Goal: Find specific page/section: Find specific page/section

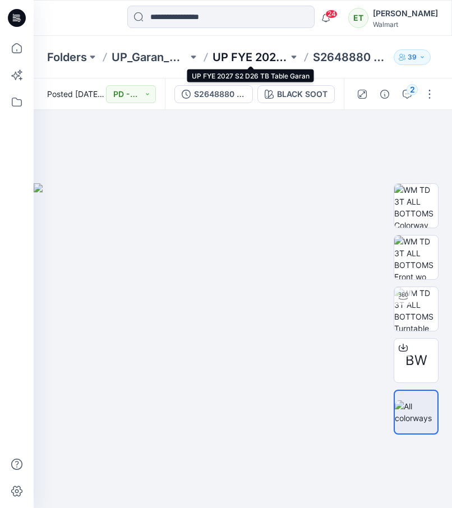
click at [264, 50] on p "UP FYE 2027 S2 D26 TB Table Garan" at bounding box center [250, 57] width 76 height 16
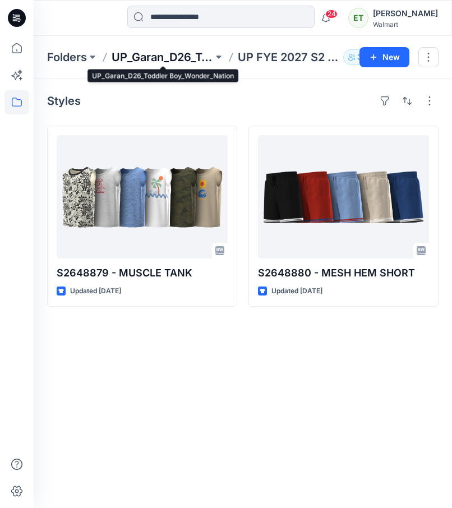
click at [176, 56] on p "UP_Garan_D26_Toddler Boy_Wonder_Nation" at bounding box center [162, 57] width 101 height 16
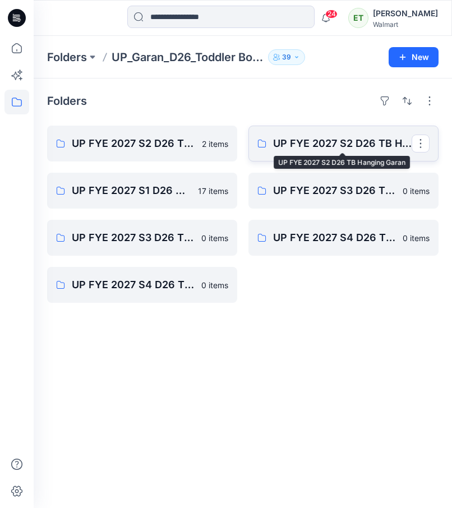
click at [302, 138] on p "UP FYE 2027 S2 D26 TB Hanging Garan" at bounding box center [342, 144] width 138 height 16
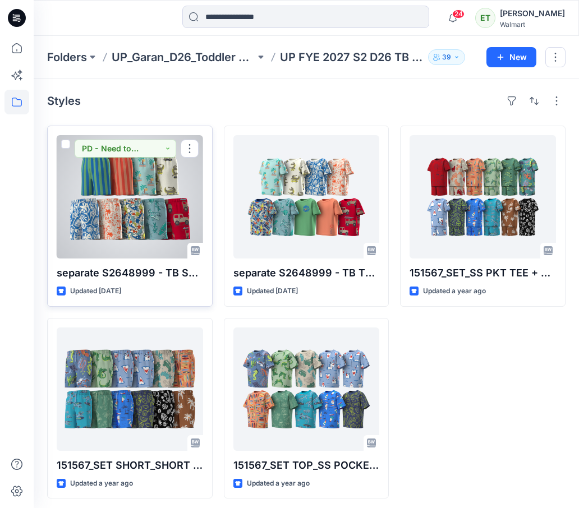
click at [144, 192] on div at bounding box center [130, 196] width 146 height 123
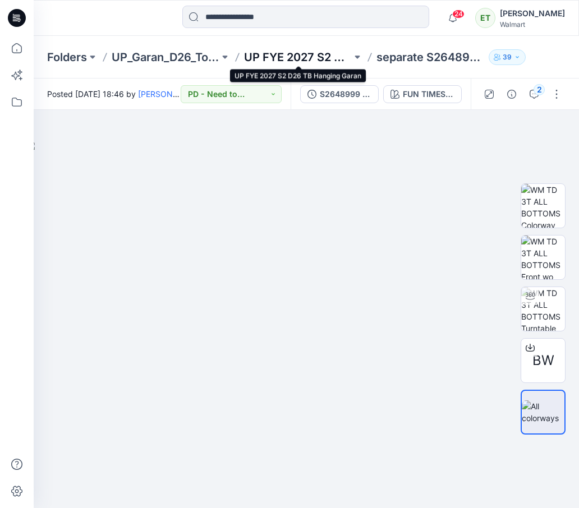
click at [298, 57] on p "UP FYE 2027 S2 D26 TB Hanging Garan" at bounding box center [298, 57] width 108 height 16
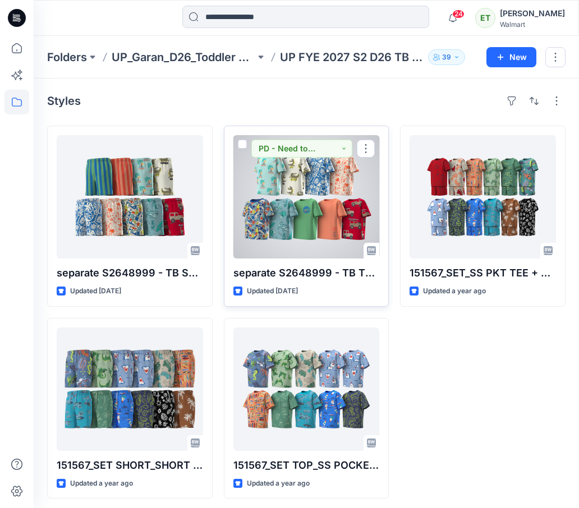
click at [294, 170] on div at bounding box center [306, 196] width 146 height 123
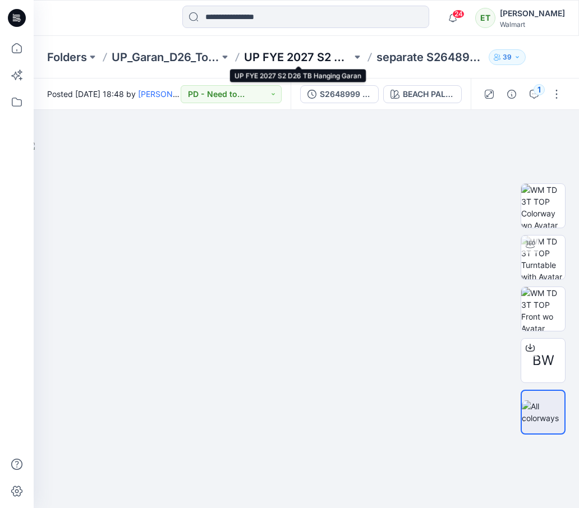
click at [309, 54] on p "UP FYE 2027 S2 D26 TB Hanging Garan" at bounding box center [298, 57] width 108 height 16
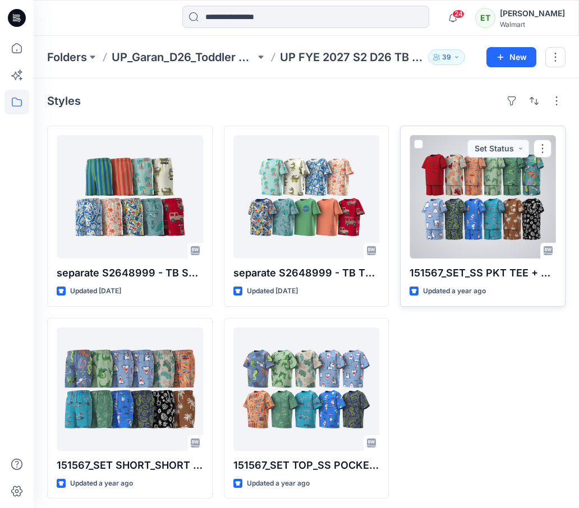
click at [451, 212] on div at bounding box center [482, 196] width 146 height 123
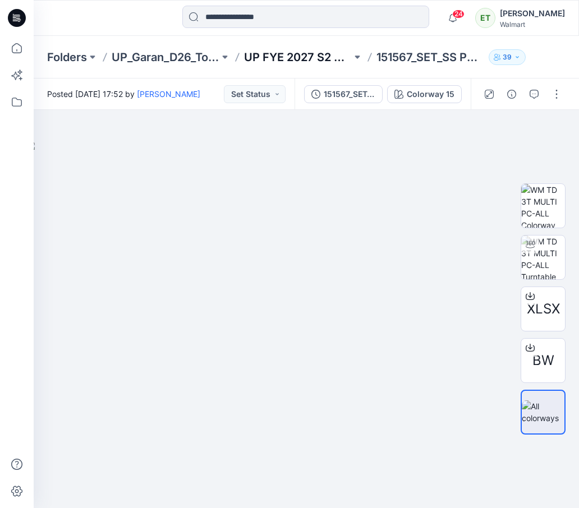
click at [299, 57] on p "UP FYE 2027 S2 D26 TB Hanging Garan" at bounding box center [298, 57] width 108 height 16
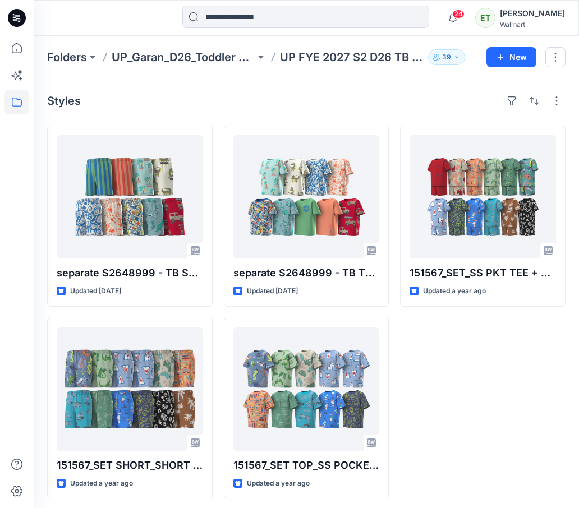
click at [299, 57] on p "UP FYE 2027 S2 D26 TB Hanging Garan" at bounding box center [352, 57] width 144 height 16
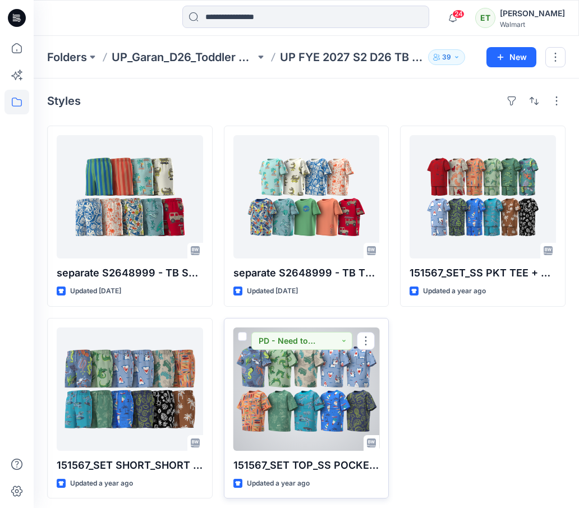
click at [312, 398] on div at bounding box center [306, 388] width 146 height 123
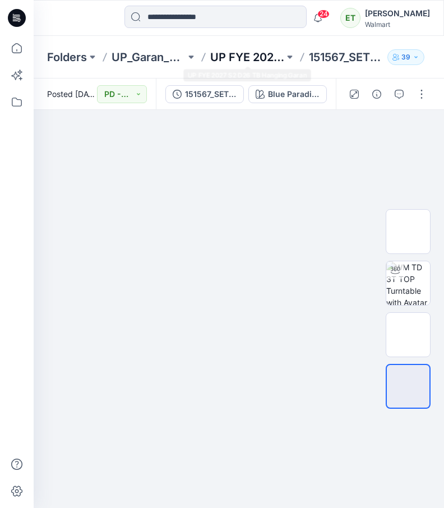
click at [244, 52] on p "UP FYE 2027 S2 D26 TB Hanging Garan" at bounding box center [247, 57] width 74 height 16
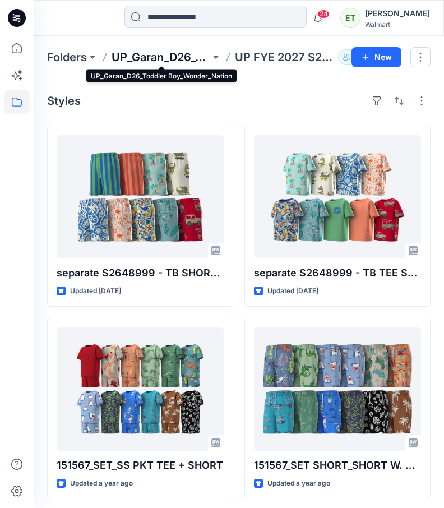
click at [177, 57] on p "UP_Garan_D26_Toddler Boy_Wonder_Nation" at bounding box center [161, 57] width 99 height 16
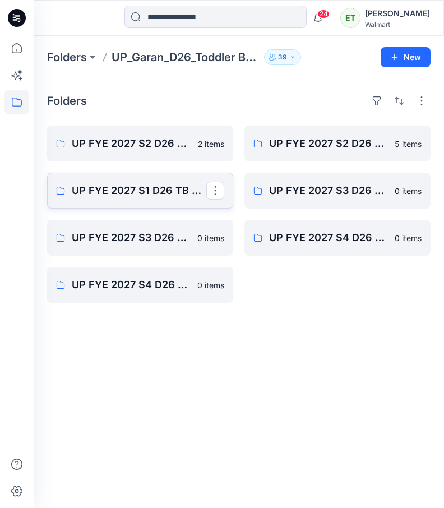
click at [164, 181] on link "UP FYE 2027 S1 D26 TB Table Garan" at bounding box center [140, 191] width 186 height 36
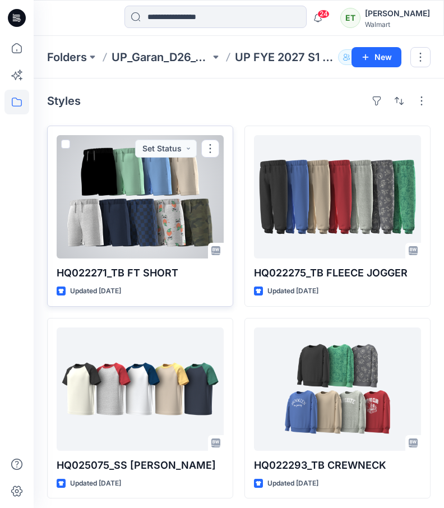
click at [164, 209] on div at bounding box center [140, 196] width 167 height 123
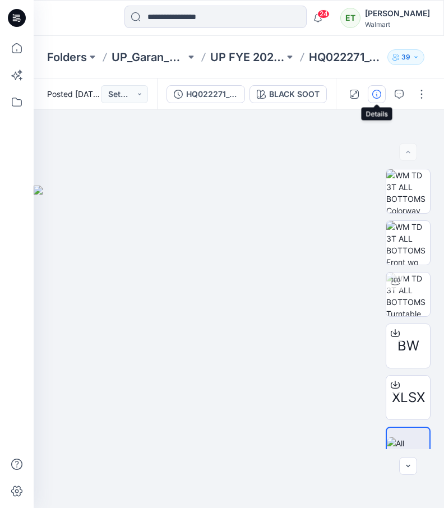
click at [378, 97] on icon "button" at bounding box center [376, 94] width 9 height 9
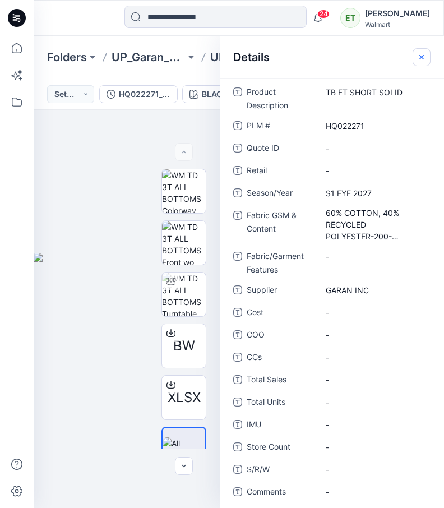
click at [423, 56] on icon "button" at bounding box center [421, 57] width 9 height 9
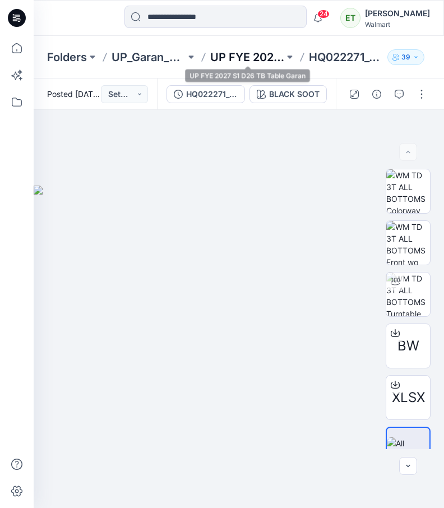
click at [252, 57] on p "UP FYE 2027 S1 D26 TB Table Garan" at bounding box center [247, 57] width 74 height 16
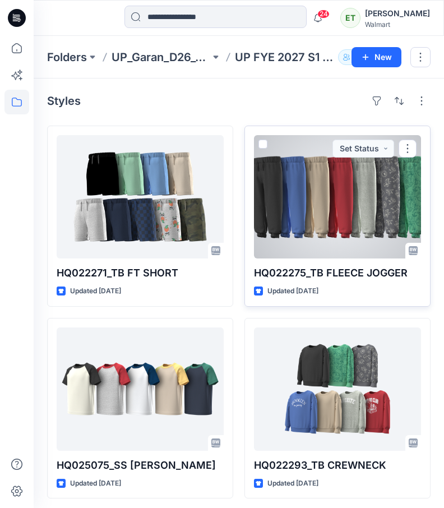
click at [312, 251] on div at bounding box center [337, 196] width 167 height 123
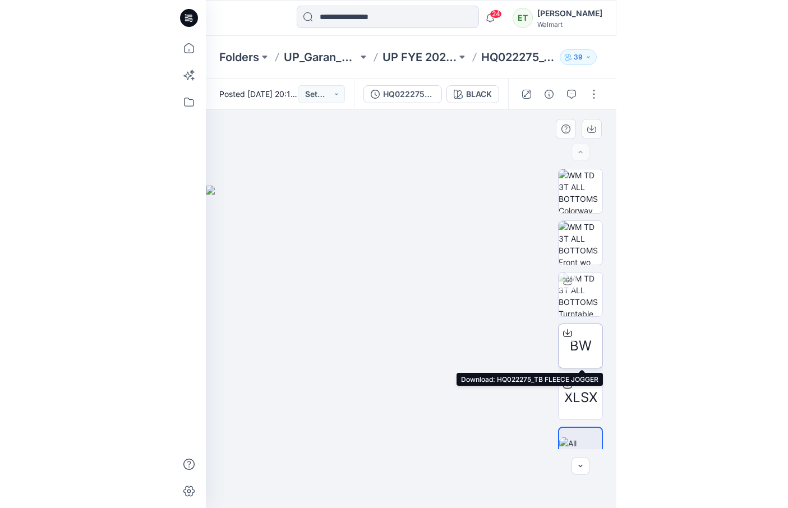
scroll to position [22, 0]
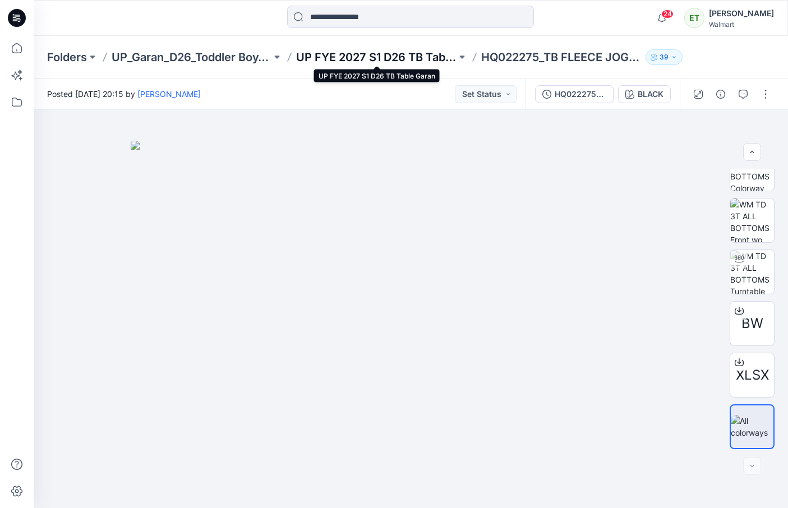
click at [387, 53] on p "UP FYE 2027 S1 D26 TB Table Garan" at bounding box center [376, 57] width 160 height 16
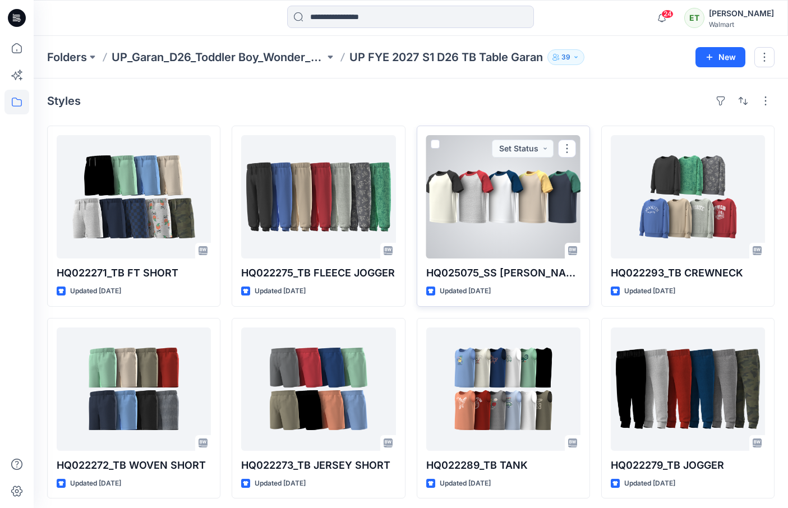
click at [451, 245] on div at bounding box center [503, 196] width 154 height 123
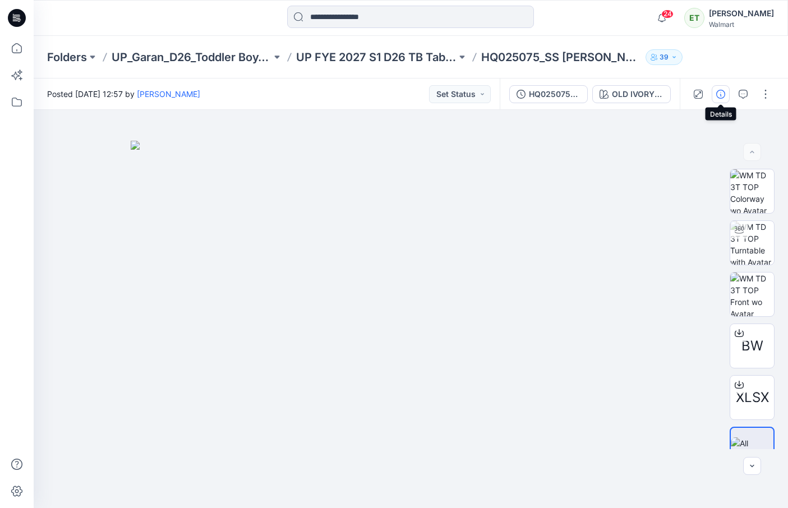
click at [451, 94] on button "button" at bounding box center [720, 94] width 18 height 18
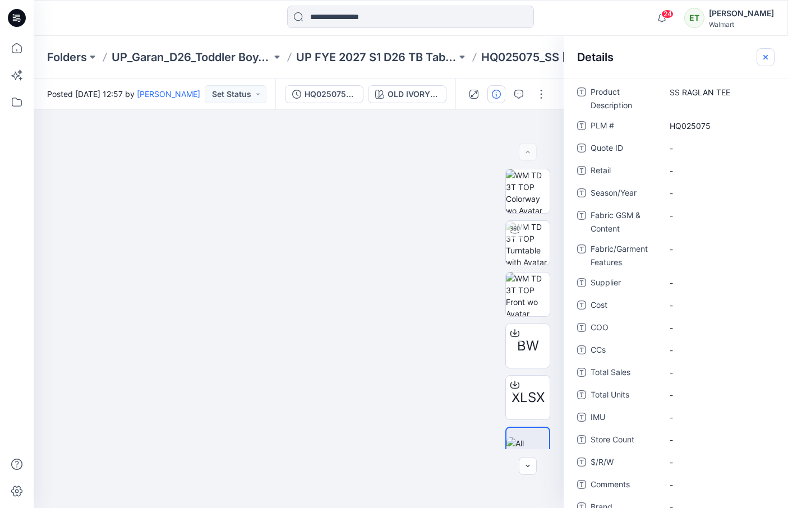
click at [451, 59] on button "button" at bounding box center [765, 57] width 18 height 18
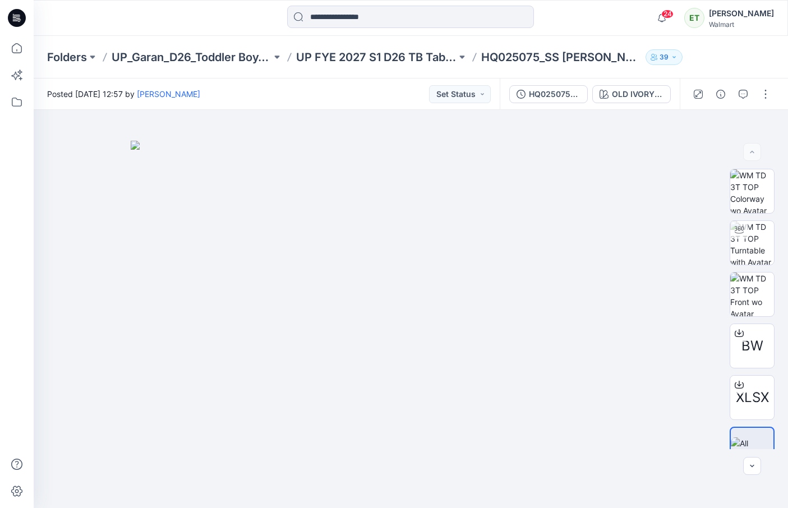
click at [451, 66] on div "Folders UP_Garan_D26_Toddler Boy_Wonder_Nation UP FYE 2027 S1 D26 TB Table Gara…" at bounding box center [411, 57] width 754 height 43
